Goal: Check status: Check status

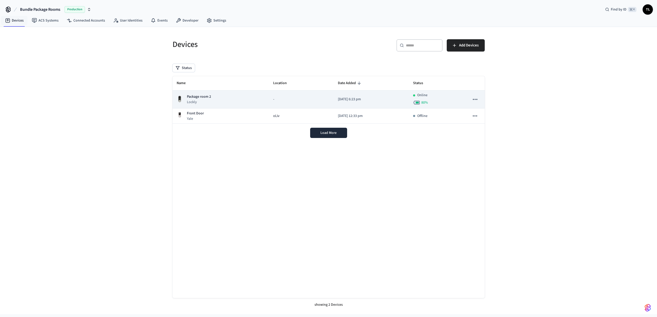
click at [251, 94] on td "Package room 2 Lockly" at bounding box center [220, 100] width 97 height 18
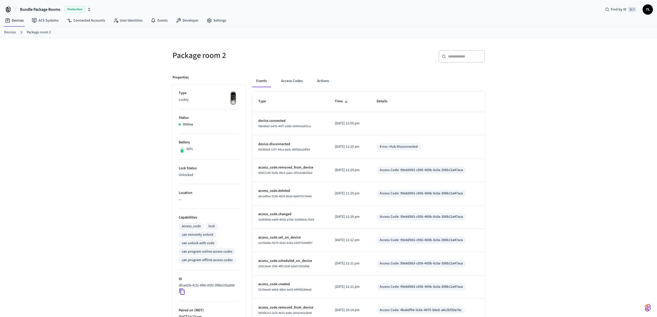
click at [12, 31] on link "Devices" at bounding box center [10, 32] width 12 height 5
